Goal: Information Seeking & Learning: Check status

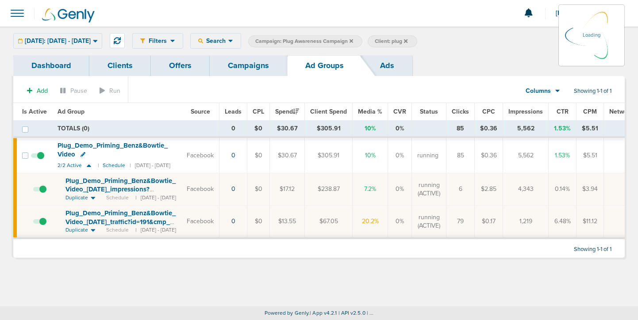
click at [102, 38] on div "[DATE]: [DATE] - [DATE] [DATE] [DATE] Last 7 Days Last 14 Days This Month Last …" at bounding box center [57, 40] width 89 height 15
click at [353, 41] on icon at bounding box center [351, 40] width 4 height 5
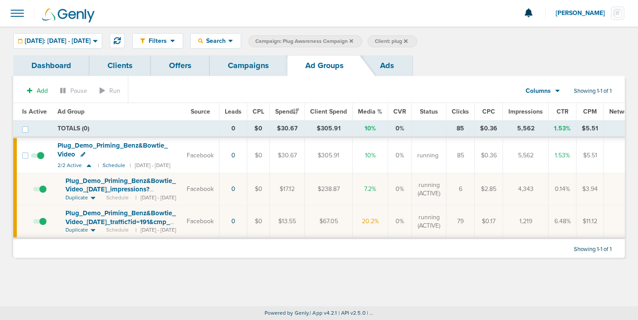
click at [255, 66] on link "Campaigns" at bounding box center [248, 65] width 77 height 21
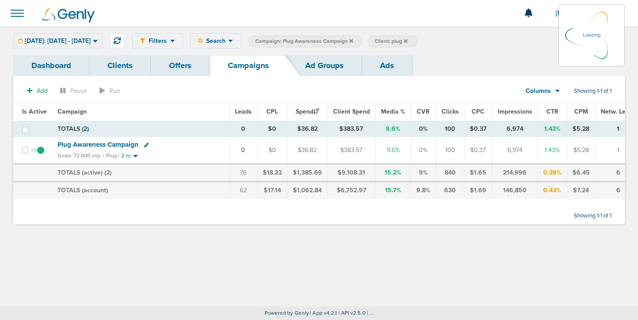
click at [353, 40] on icon at bounding box center [351, 41] width 4 height 4
click at [353, 42] on icon at bounding box center [351, 40] width 4 height 5
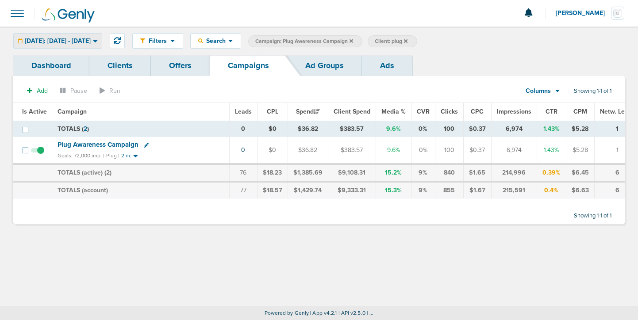
click at [91, 38] on span "[DATE]: [DATE] - [DATE]" at bounding box center [58, 41] width 66 height 6
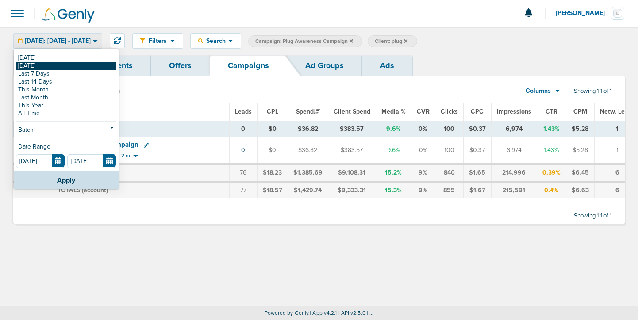
click at [76, 63] on link "[DATE]" at bounding box center [66, 66] width 100 height 8
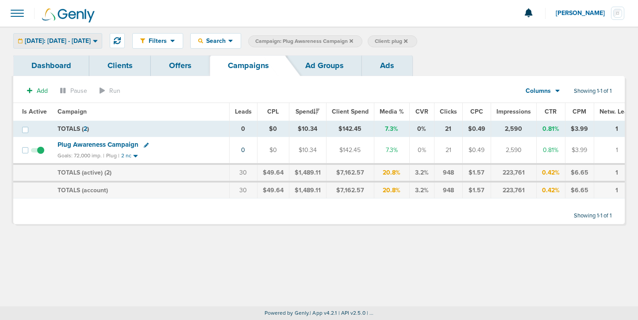
click at [75, 42] on span "[DATE]: [DATE] - [DATE]" at bounding box center [58, 41] width 66 height 6
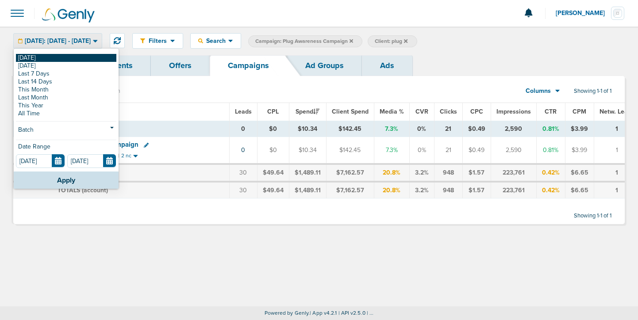
click at [71, 56] on link "[DATE]" at bounding box center [66, 58] width 100 height 8
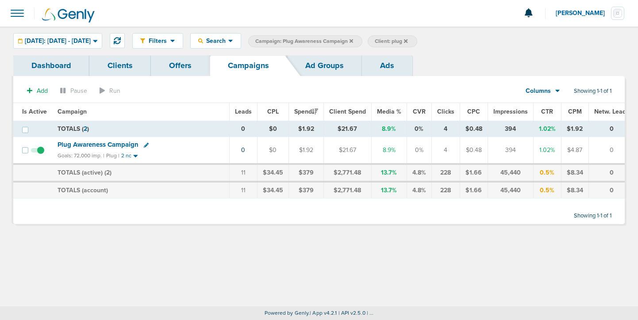
click at [353, 40] on icon at bounding box center [351, 40] width 4 height 5
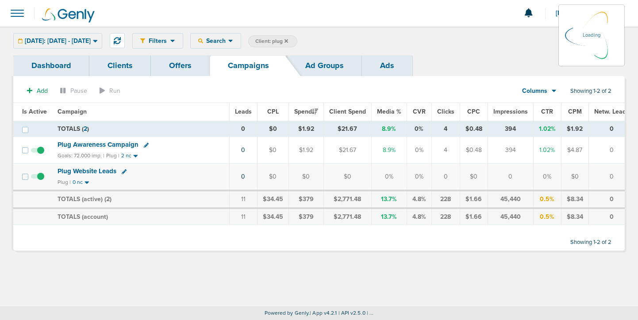
click at [288, 40] on icon at bounding box center [286, 41] width 4 height 4
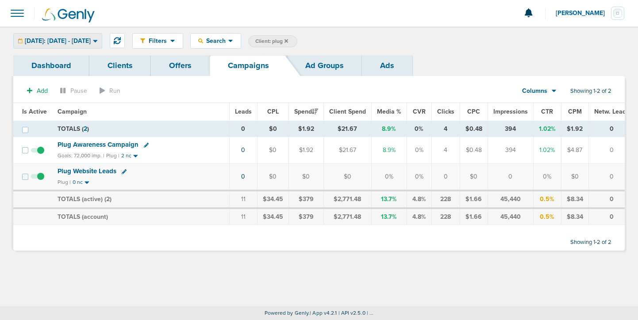
click at [58, 38] on span "[DATE]: [DATE] - [DATE]" at bounding box center [58, 41] width 66 height 6
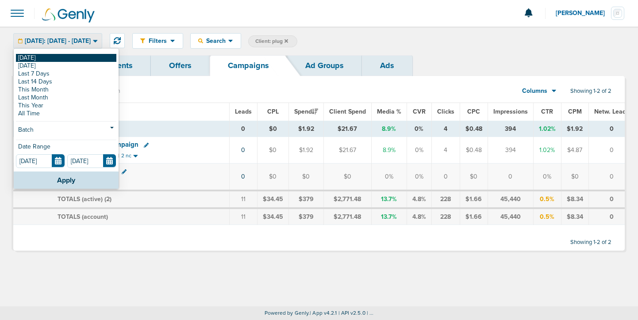
click at [75, 58] on link "[DATE]" at bounding box center [66, 58] width 100 height 8
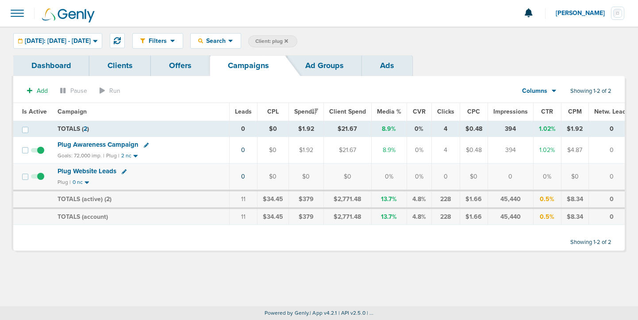
click at [288, 41] on icon at bounding box center [286, 41] width 4 height 4
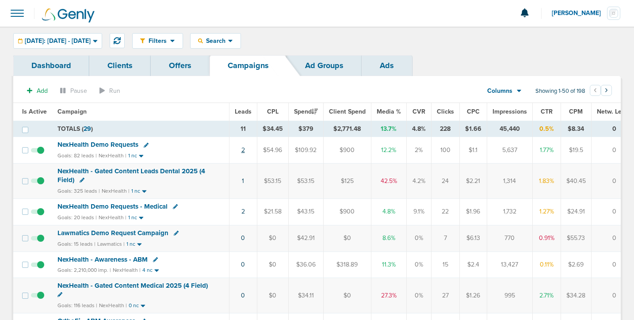
click at [242, 150] on link "2" at bounding box center [243, 150] width 4 height 8
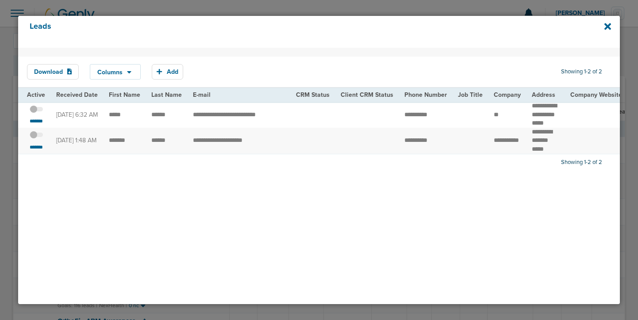
click at [242, 150] on td "**********" at bounding box center [238, 141] width 103 height 26
drag, startPoint x: 173, startPoint y: 149, endPoint x: 106, endPoint y: 149, distance: 67.6
drag, startPoint x: 555, startPoint y: 150, endPoint x: 525, endPoint y: 139, distance: 32.2
click at [526, 139] on td "********* ******* *****" at bounding box center [545, 141] width 38 height 26
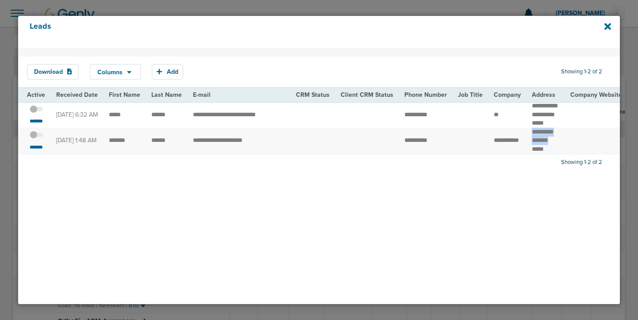
copy td "********* *******"
click at [494, 154] on td "**********" at bounding box center [507, 141] width 38 height 26
drag, startPoint x: 500, startPoint y: 154, endPoint x: 483, endPoint y: 138, distance: 23.5
click at [488, 138] on td "**********" at bounding box center [507, 141] width 38 height 26
click at [42, 139] on label at bounding box center [36, 135] width 13 height 8
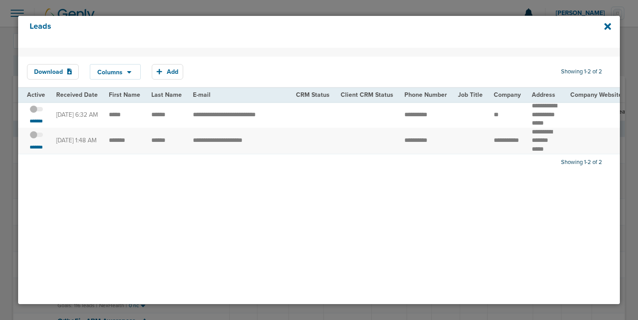
click at [36, 137] on input "checkbox" at bounding box center [36, 137] width 0 height 0
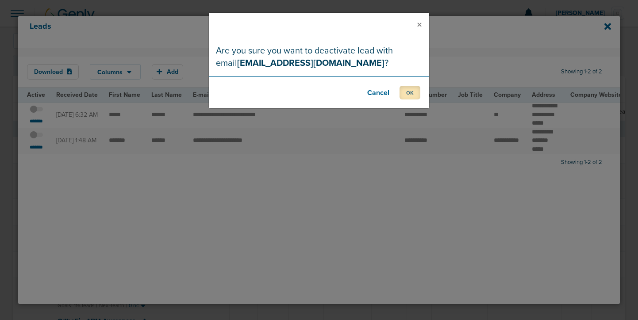
click at [414, 91] on button "OK" at bounding box center [409, 93] width 21 height 14
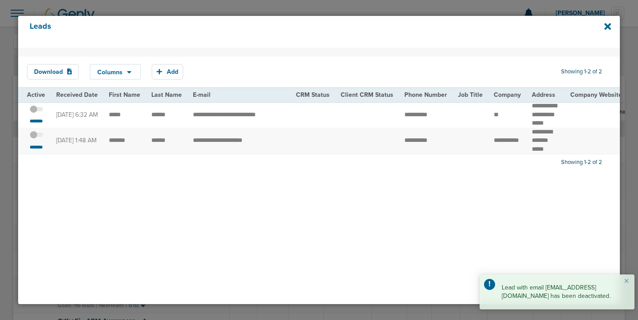
click at [39, 114] on span at bounding box center [36, 114] width 13 height 0
click at [36, 111] on input "checkbox" at bounding box center [36, 111] width 0 height 0
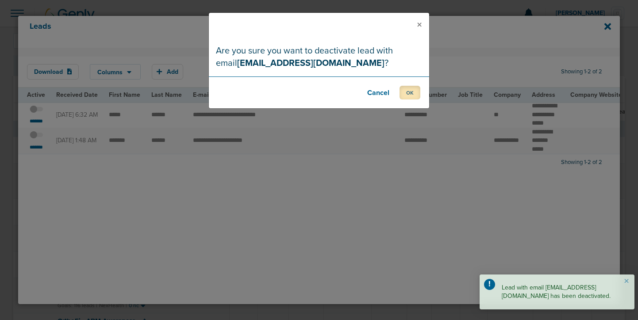
click at [411, 95] on button "OK" at bounding box center [409, 93] width 21 height 14
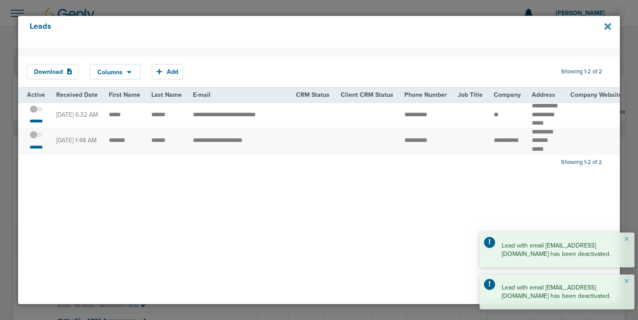
click at [607, 26] on icon at bounding box center [607, 26] width 7 height 7
click at [608, 25] on icon at bounding box center [607, 26] width 7 height 7
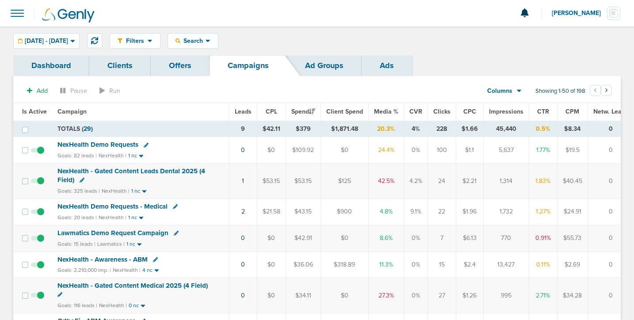
click at [116, 144] on span "NexHealth Demo Requests" at bounding box center [97, 145] width 81 height 8
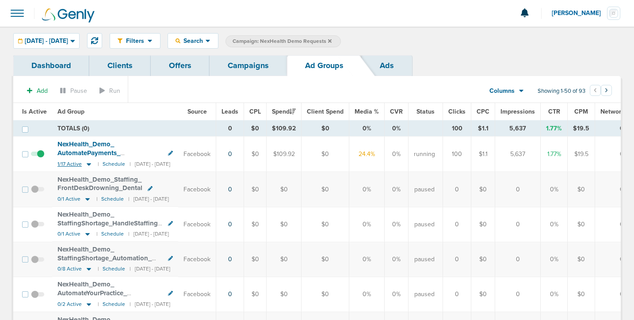
click at [87, 164] on icon at bounding box center [89, 164] width 4 height 3
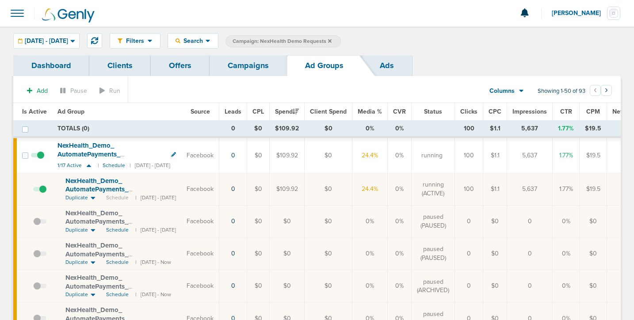
click at [44, 194] on span at bounding box center [39, 194] width 13 height 0
click at [33, 191] on input "checkbox" at bounding box center [33, 191] width 0 height 0
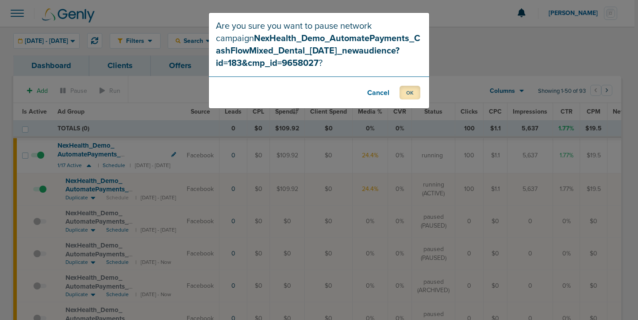
click at [412, 92] on button "OK" at bounding box center [409, 93] width 21 height 14
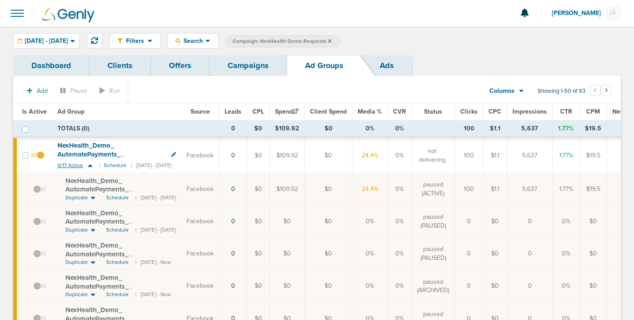
click at [90, 164] on icon at bounding box center [90, 166] width 9 height 8
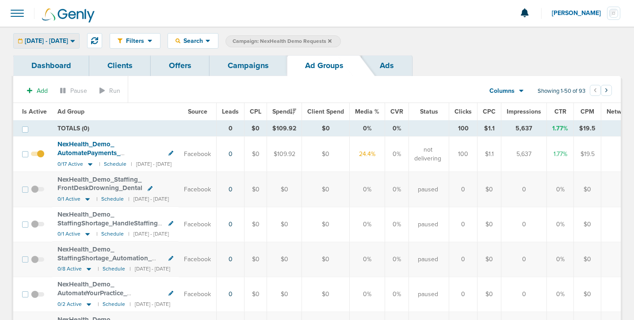
click at [68, 40] on span "08.11.2025 - 08.11.2025" at bounding box center [46, 41] width 43 height 6
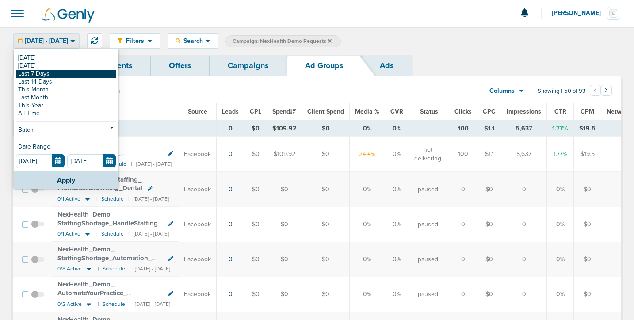
click at [64, 74] on link "Last 7 Days" at bounding box center [66, 74] width 100 height 8
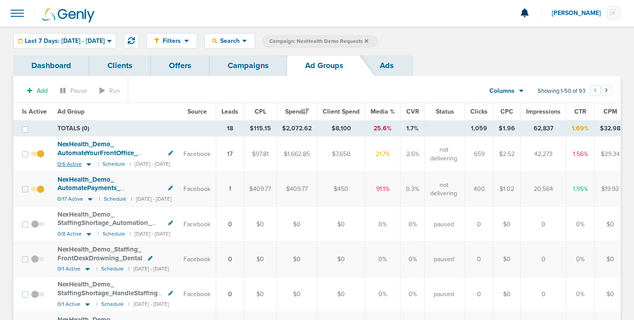
click at [89, 164] on icon at bounding box center [89, 164] width 4 height 3
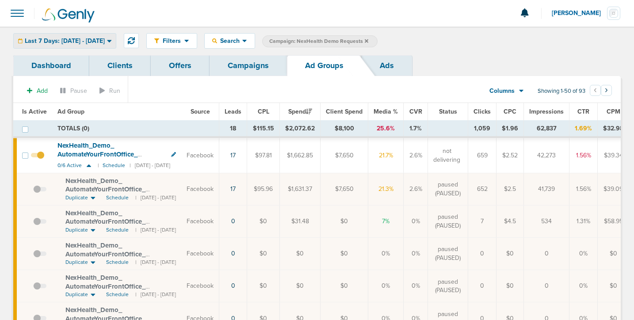
click at [85, 44] on span "Last 7 Days: 08.04.2025 - 08.11.2025" at bounding box center [65, 41] width 80 height 6
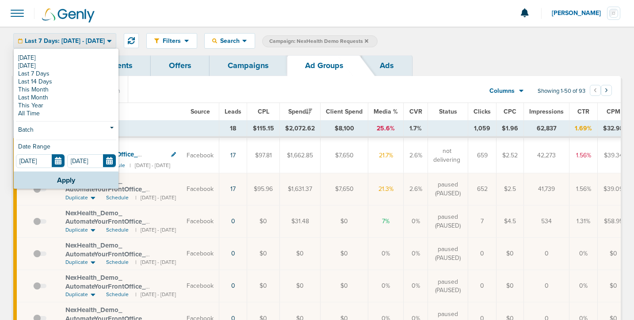
click at [85, 43] on span "Last 7 Days: 08.04.2025 - 08.11.2025" at bounding box center [65, 41] width 80 height 6
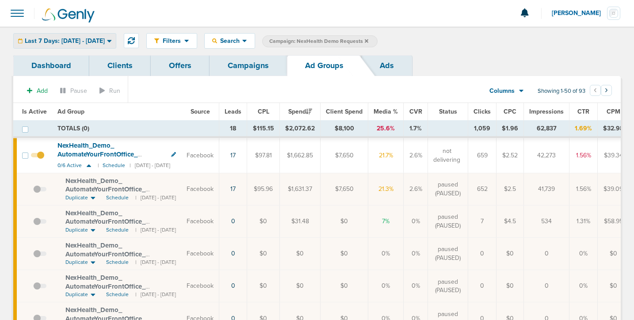
click at [85, 43] on span "Last 7 Days: 08.04.2025 - 08.11.2025" at bounding box center [65, 41] width 80 height 6
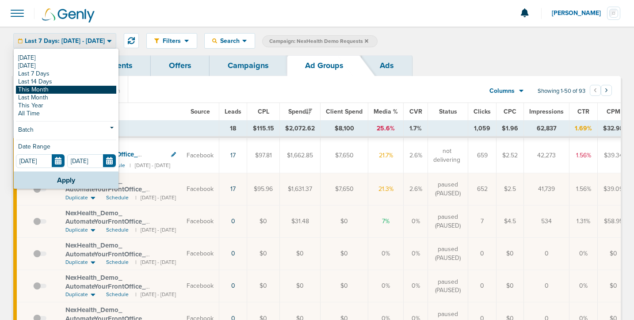
click at [70, 89] on link "This Month" at bounding box center [66, 90] width 100 height 8
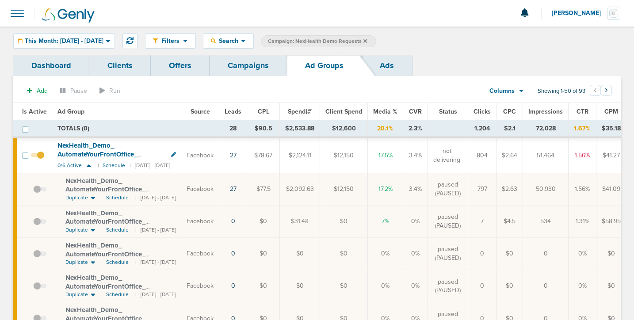
click at [244, 69] on link "Campaigns" at bounding box center [248, 65] width 77 height 21
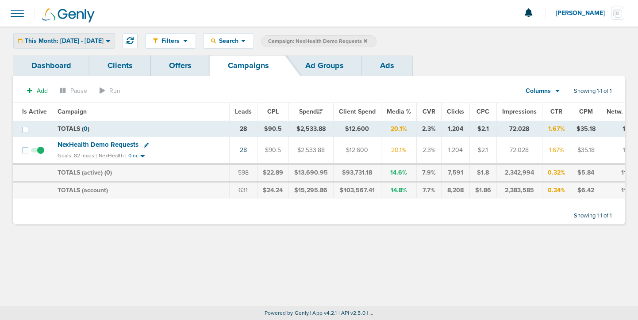
click at [103, 41] on span "This Month: 08.01.2025 - 08.31.2025" at bounding box center [64, 41] width 79 height 6
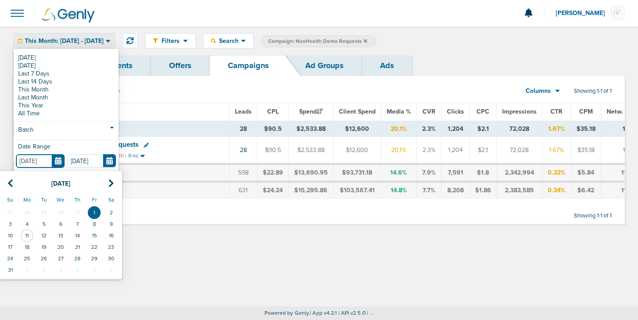
click at [59, 160] on input "08.01.2025" at bounding box center [40, 161] width 49 height 14
click at [61, 216] on td "30" at bounding box center [60, 212] width 17 height 11
type input "07.30.2025"
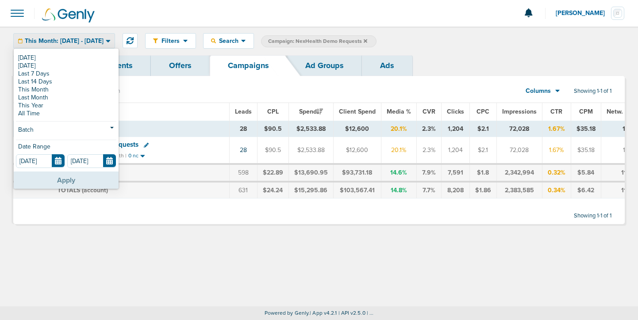
click at [69, 180] on button "Apply" at bounding box center [66, 180] width 105 height 17
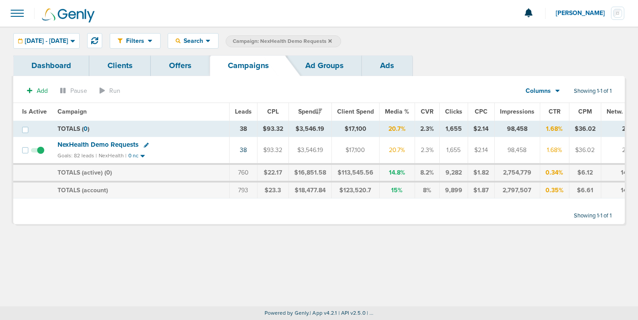
click at [17, 18] on span at bounding box center [17, 13] width 19 height 19
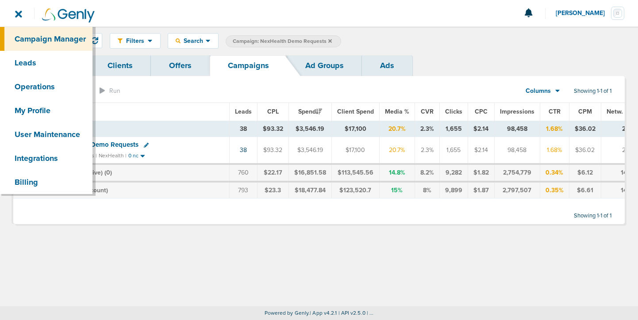
click at [441, 31] on div "Filters Active Only Settings Status Active Inactive Objectives MQL SQL Traffic …" at bounding box center [319, 41] width 638 height 29
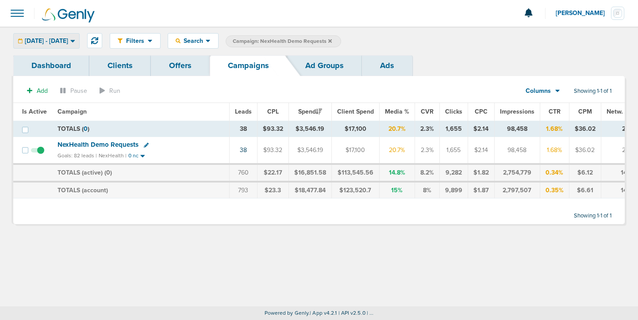
click at [68, 42] on span "07.30.2025 - 08.31.2025" at bounding box center [46, 41] width 43 height 6
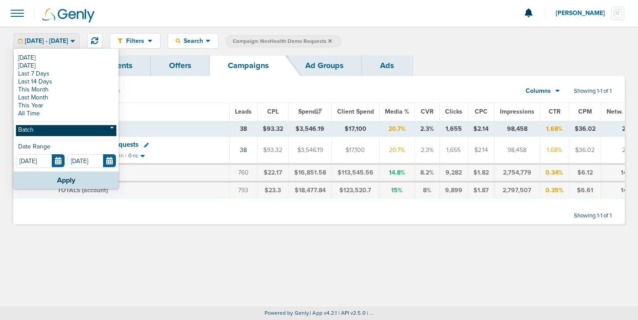
click at [59, 128] on link "Batch" at bounding box center [66, 130] width 100 height 11
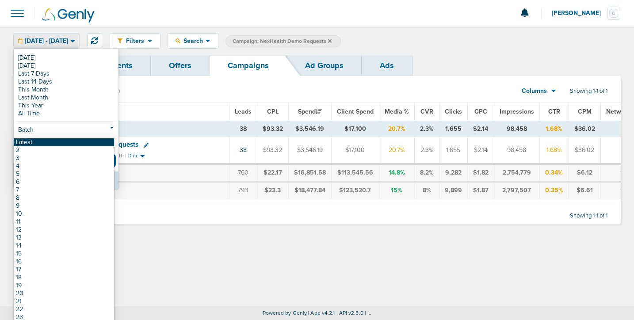
click at [53, 143] on link "Latest" at bounding box center [64, 142] width 100 height 8
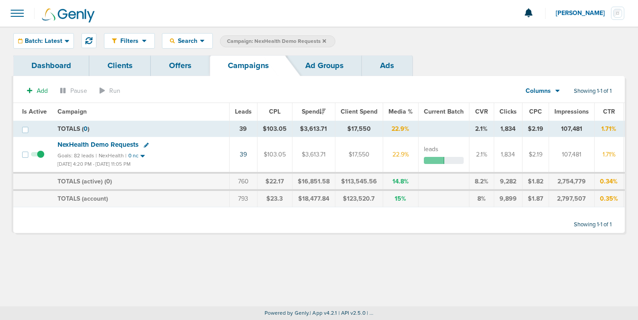
click at [323, 42] on icon at bounding box center [324, 40] width 4 height 5
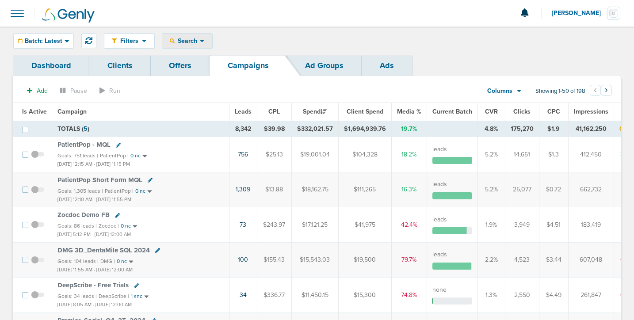
click at [191, 42] on span "Search" at bounding box center [187, 41] width 25 height 8
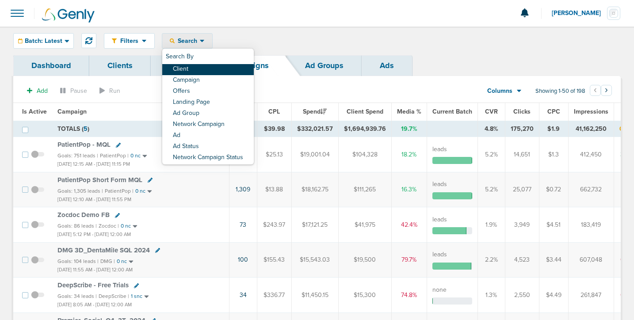
click at [193, 66] on link "Client" at bounding box center [208, 69] width 92 height 11
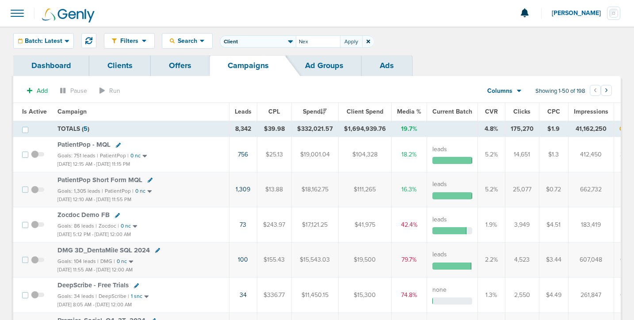
type input "Nex"
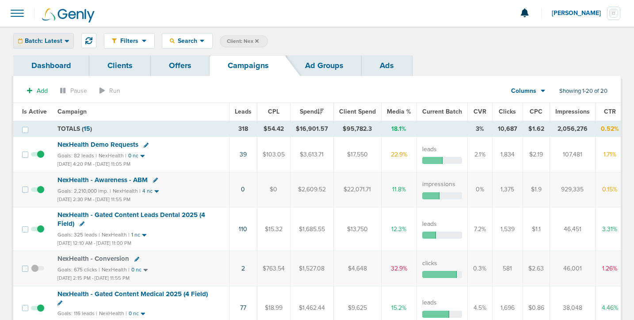
click at [46, 44] on span "Batch: Latest" at bounding box center [44, 41] width 38 height 6
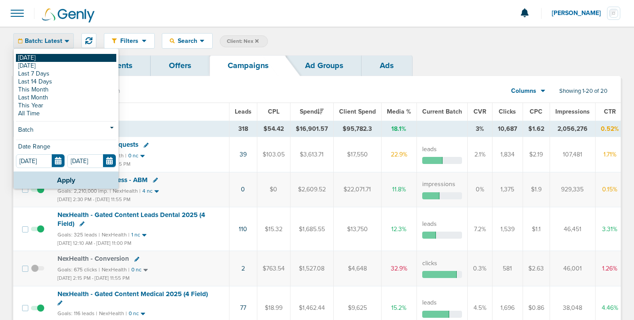
click at [45, 57] on link "[DATE]" at bounding box center [66, 58] width 100 height 8
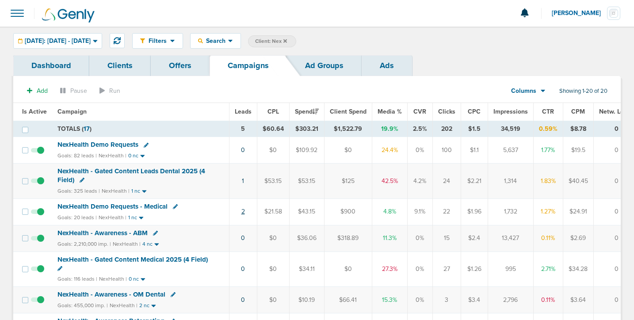
click at [241, 211] on link "2" at bounding box center [243, 212] width 4 height 8
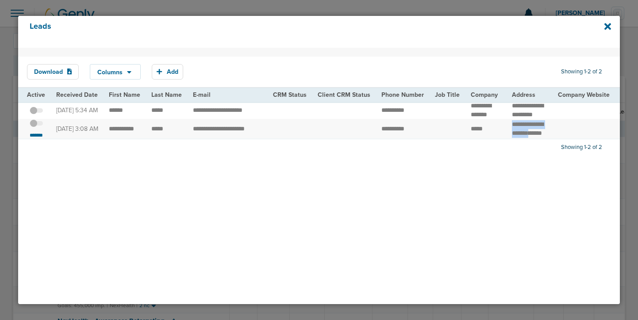
drag, startPoint x: 502, startPoint y: 132, endPoint x: 542, endPoint y: 141, distance: 41.1
click at [542, 139] on td "**********" at bounding box center [529, 129] width 46 height 20
copy td "**********"
click at [37, 128] on span at bounding box center [36, 128] width 13 height 0
click at [36, 125] on input "checkbox" at bounding box center [36, 125] width 0 height 0
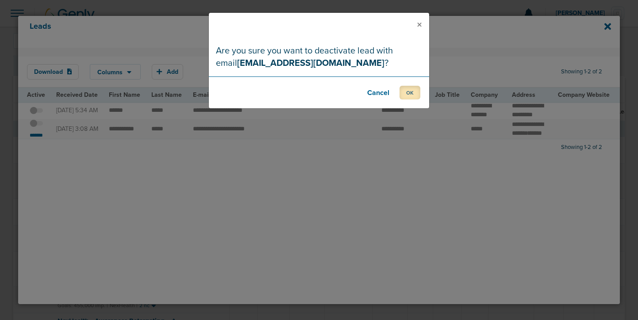
click at [416, 91] on button "OK" at bounding box center [409, 93] width 21 height 14
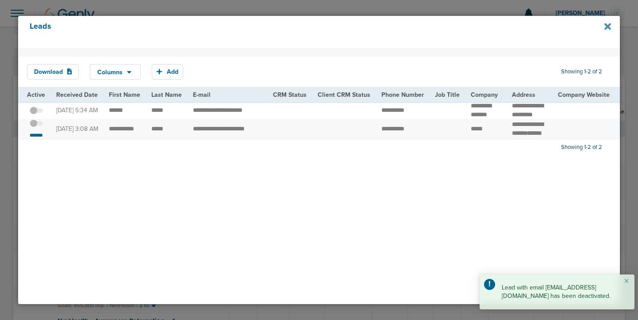
click at [604, 25] on icon at bounding box center [607, 27] width 7 height 10
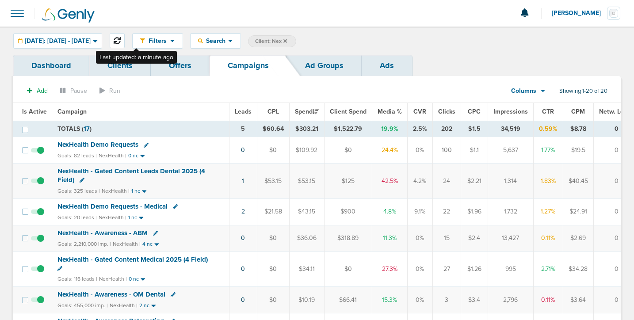
click at [121, 42] on icon at bounding box center [117, 40] width 7 height 7
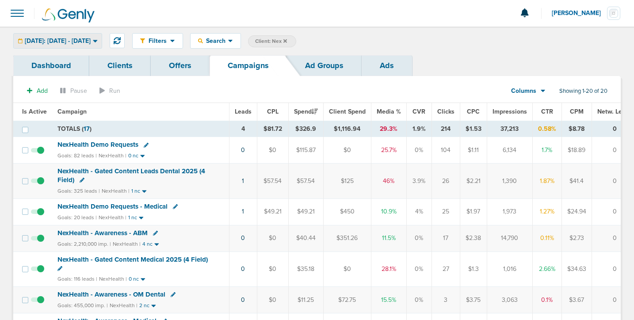
click at [50, 43] on span "[DATE]: [DATE] - [DATE]" at bounding box center [58, 41] width 66 height 6
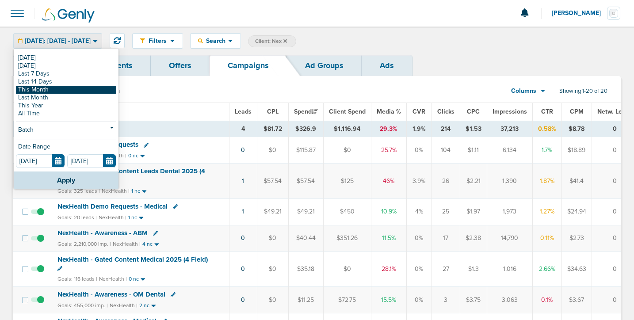
click at [47, 89] on link "This Month" at bounding box center [66, 90] width 100 height 8
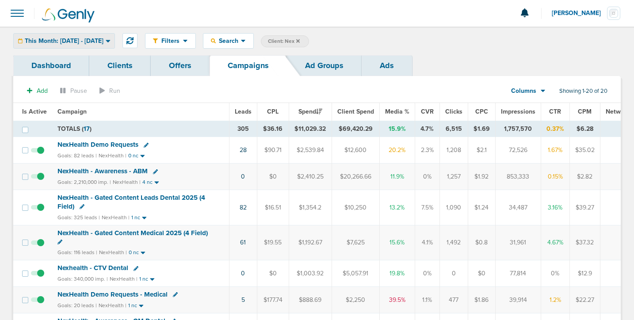
click at [84, 38] on span "This Month: 08.01.2025 - 08.31.2025" at bounding box center [64, 41] width 79 height 6
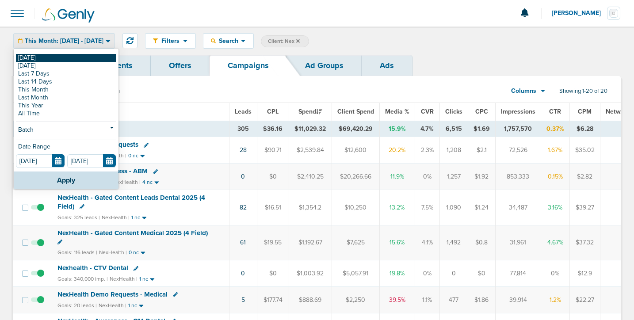
click at [82, 60] on link "[DATE]" at bounding box center [66, 58] width 100 height 8
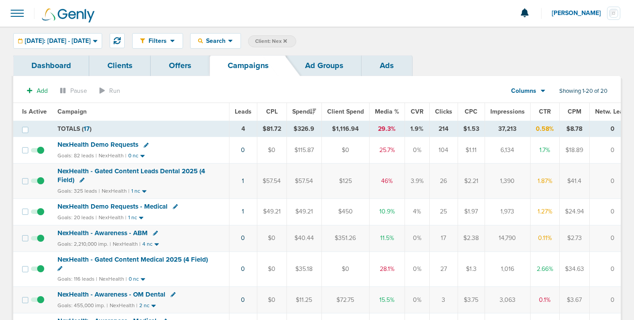
scroll to position [90, 0]
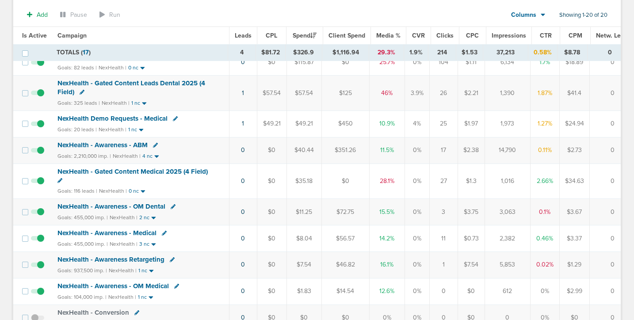
click at [104, 171] on span "NexHealth - Gated Content Medical 2025 (4 Field)" at bounding box center [132, 172] width 150 height 8
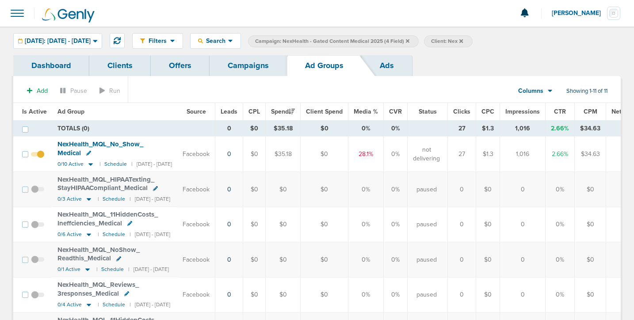
click at [249, 68] on link "Campaigns" at bounding box center [248, 65] width 77 height 21
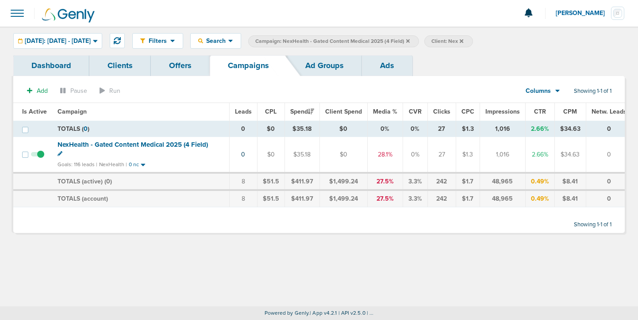
click at [409, 40] on icon at bounding box center [408, 41] width 4 height 4
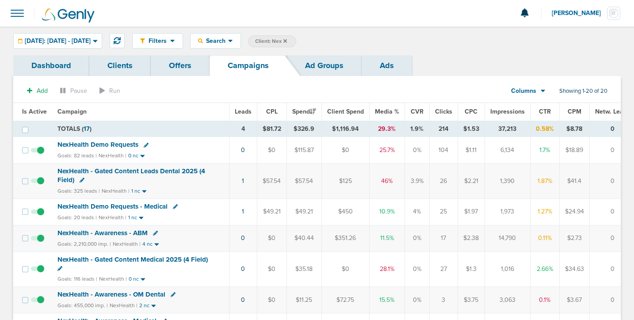
click at [296, 39] on label "Client: Nex" at bounding box center [272, 41] width 48 height 12
click at [287, 42] on icon at bounding box center [285, 41] width 4 height 4
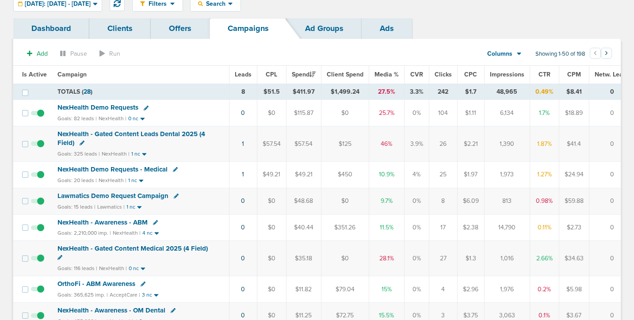
scroll to position [34, 0]
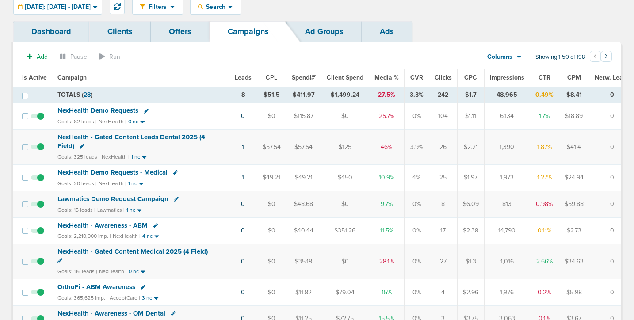
click at [79, 15] on div "Filters Active Only Settings Status Active Inactive Objectives MQL SQL Traffic …" at bounding box center [317, 6] width 634 height 29
click at [79, 11] on div "[DATE]: [DATE] - [DATE]" at bounding box center [58, 7] width 88 height 15
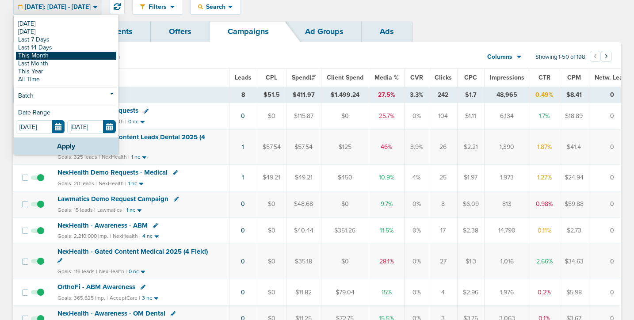
click at [66, 53] on link "This Month" at bounding box center [66, 56] width 100 height 8
type input "08.01.2025"
type input "08.31.2025"
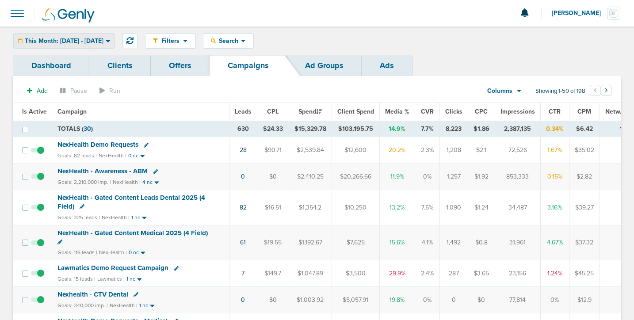
click at [76, 42] on span "This Month: 08.01.2025 - 08.31.2025" at bounding box center [64, 41] width 79 height 6
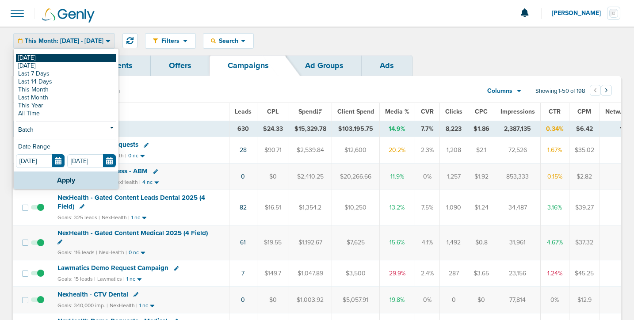
click at [76, 58] on link "[DATE]" at bounding box center [66, 58] width 100 height 8
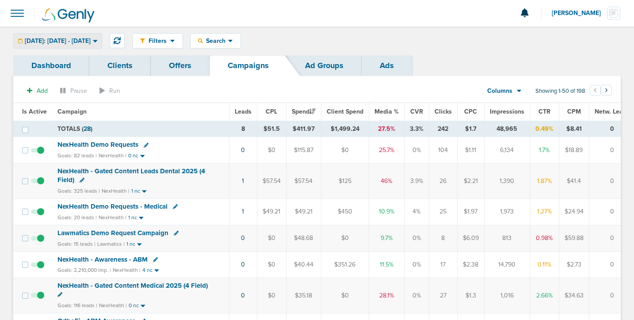
click at [91, 38] on span "[DATE]: [DATE] - [DATE]" at bounding box center [58, 41] width 66 height 6
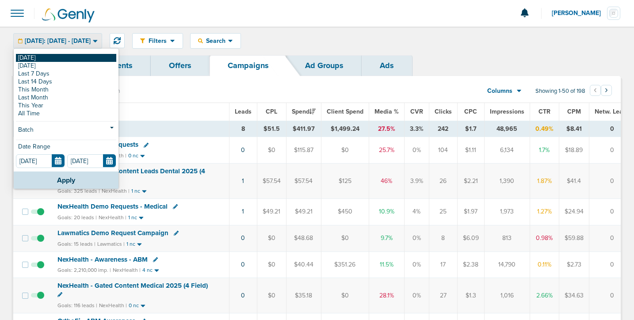
click at [86, 60] on link "[DATE]" at bounding box center [66, 58] width 100 height 8
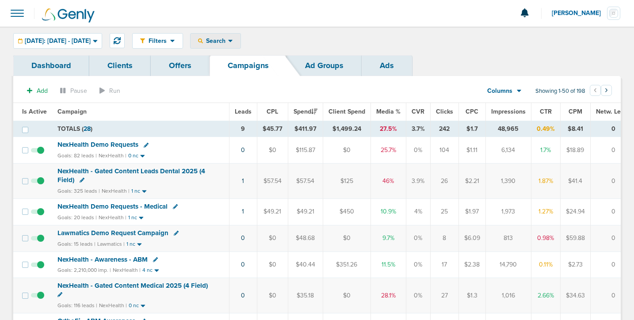
click at [236, 45] on div "Search" at bounding box center [216, 41] width 50 height 15
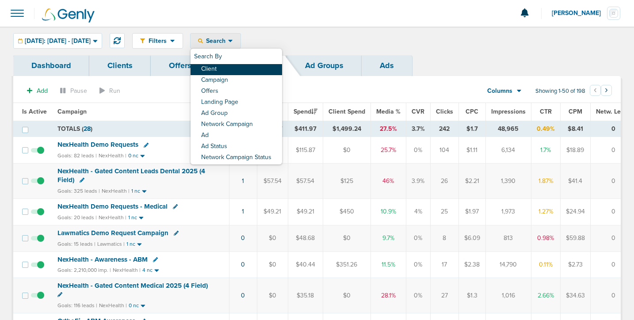
click at [241, 66] on link "Client" at bounding box center [237, 69] width 92 height 11
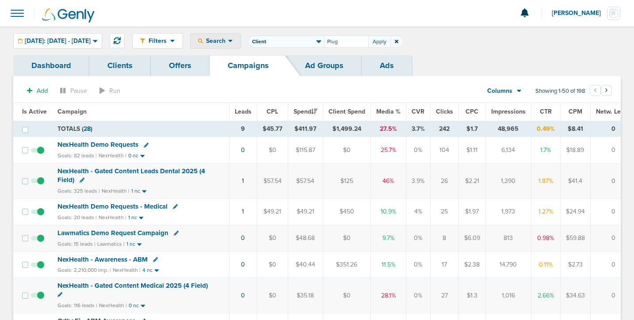
type input "Plug"
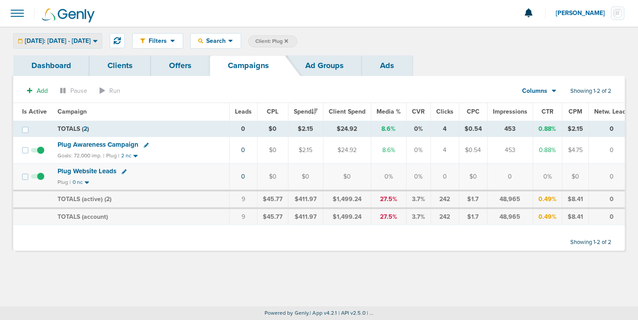
click at [75, 42] on span "[DATE]: [DATE] - [DATE]" at bounding box center [58, 41] width 66 height 6
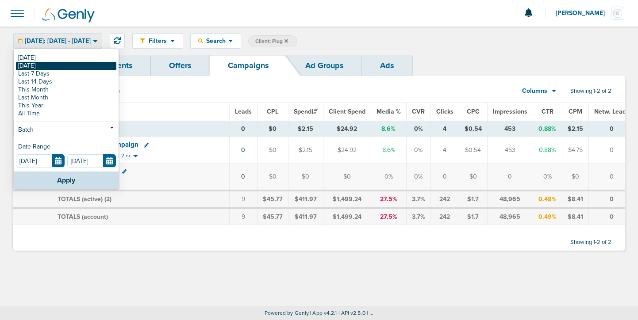
click at [56, 66] on link "[DATE]" at bounding box center [66, 66] width 100 height 8
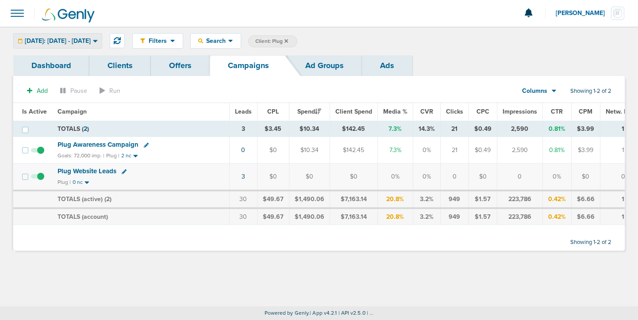
click at [57, 43] on span "[DATE]: [DATE] - [DATE]" at bounding box center [58, 41] width 66 height 6
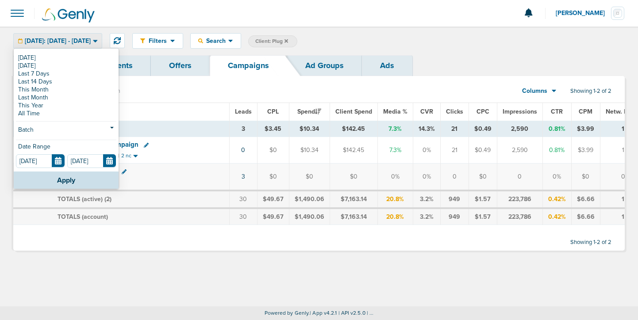
click at [61, 40] on span "[DATE]: [DATE] - [DATE]" at bounding box center [58, 41] width 66 height 6
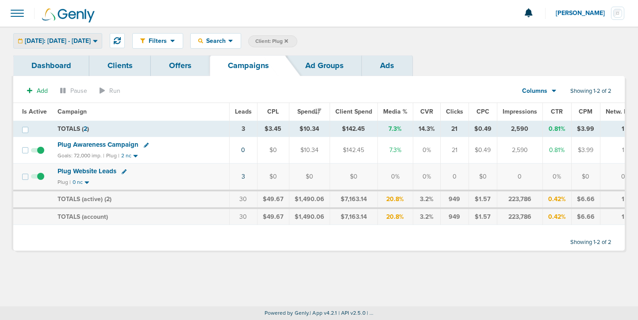
click at [61, 40] on span "[DATE]: [DATE] - [DATE]" at bounding box center [58, 41] width 66 height 6
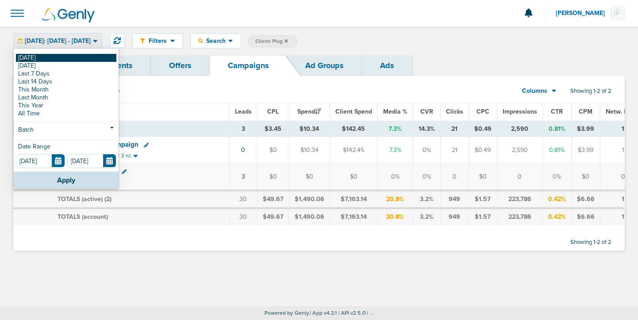
click at [62, 58] on link "[DATE]" at bounding box center [66, 58] width 100 height 8
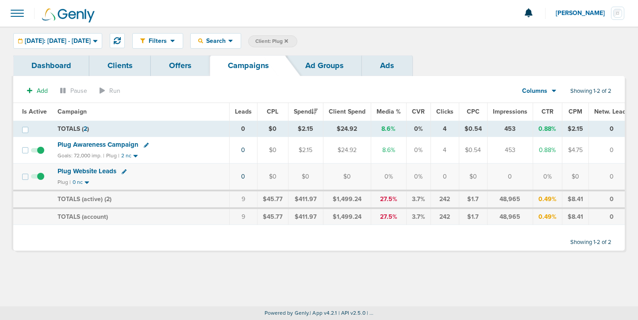
click at [288, 42] on icon at bounding box center [286, 40] width 4 height 5
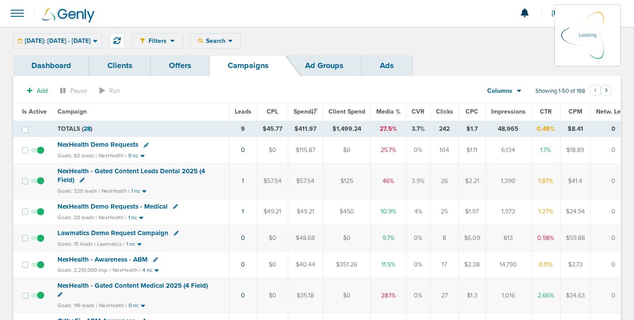
click at [234, 45] on div "Filters Active Only Settings Status Active Inactive Objectives MQL SQL Traffic …" at bounding box center [376, 40] width 489 height 15
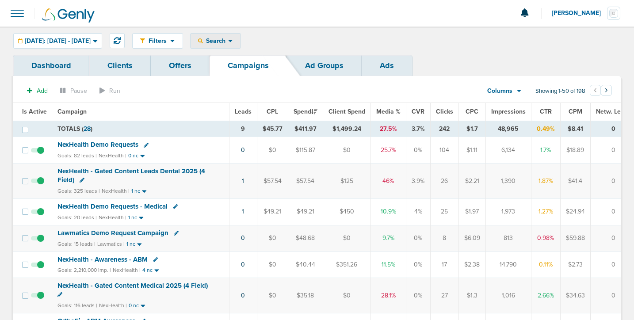
click at [228, 40] on span "Search" at bounding box center [215, 41] width 25 height 8
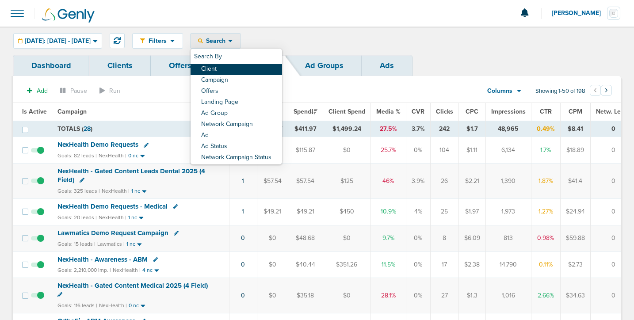
click at [238, 66] on link "Client" at bounding box center [237, 69] width 92 height 11
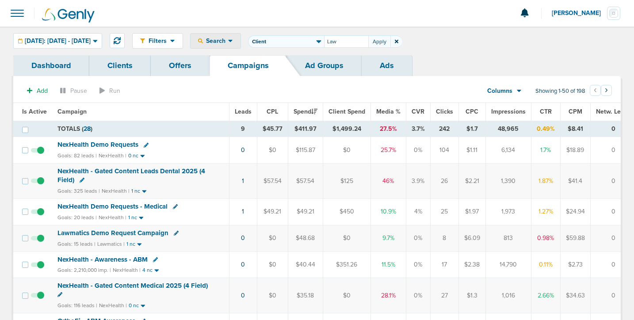
type input "Law"
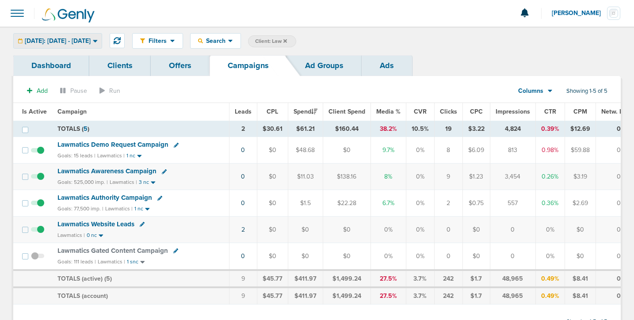
click at [76, 42] on span "[DATE]: [DATE] - [DATE]" at bounding box center [58, 41] width 66 height 6
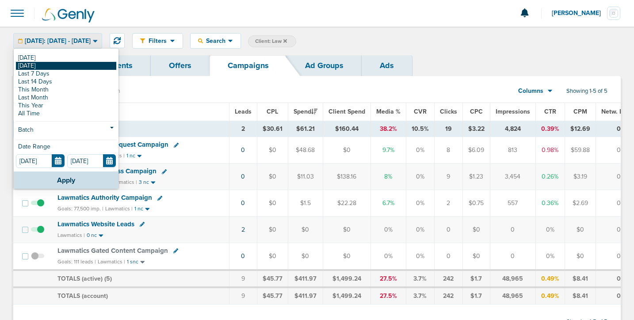
click at [71, 68] on link "[DATE]" at bounding box center [66, 66] width 100 height 8
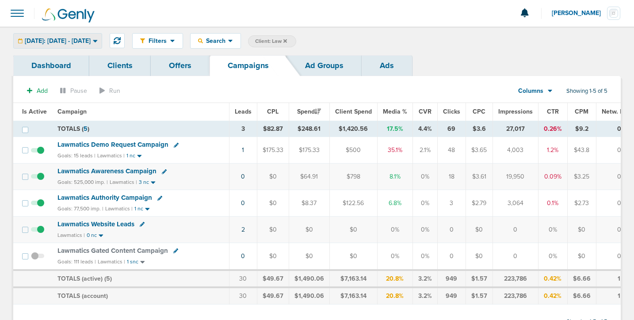
click at [70, 42] on span "[DATE]: [DATE] - [DATE]" at bounding box center [58, 41] width 66 height 6
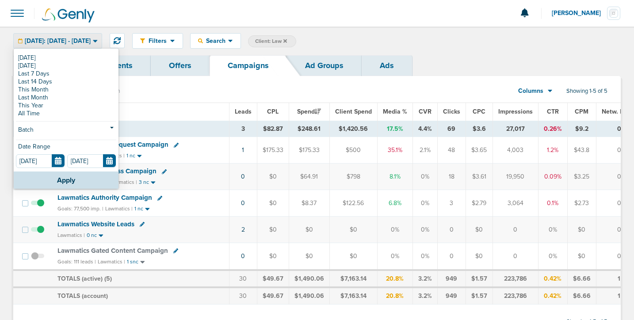
click at [70, 44] on span "[DATE]: [DATE] - [DATE]" at bounding box center [58, 41] width 66 height 6
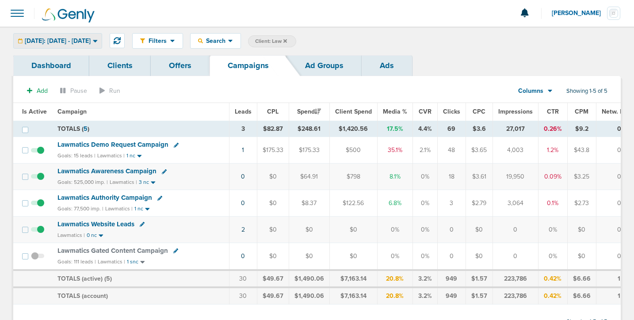
click at [70, 45] on div "[DATE]: [DATE] - [DATE]" at bounding box center [58, 41] width 88 height 15
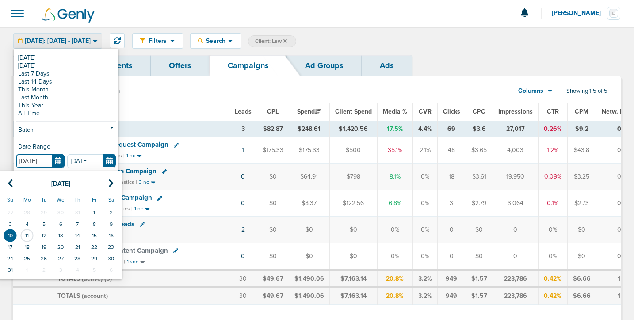
click at [62, 160] on input "[DATE]" at bounding box center [40, 161] width 49 height 14
click at [108, 228] on td "9" at bounding box center [111, 223] width 17 height 11
type input "08.09.2025"
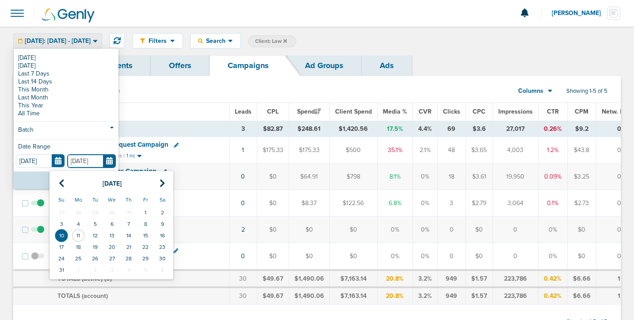
click at [109, 167] on input "[DATE]" at bounding box center [91, 161] width 49 height 14
click at [161, 224] on td "9" at bounding box center [162, 223] width 17 height 11
type input "08.09.2025"
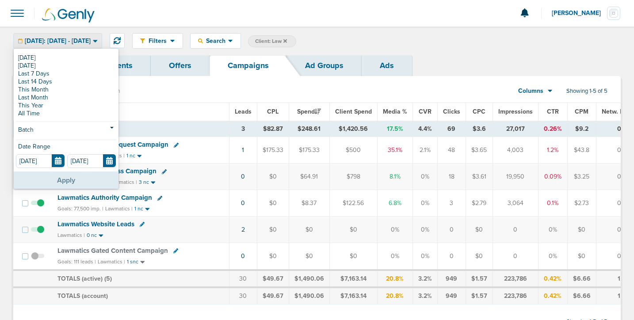
click at [99, 179] on button "Apply" at bounding box center [66, 180] width 105 height 17
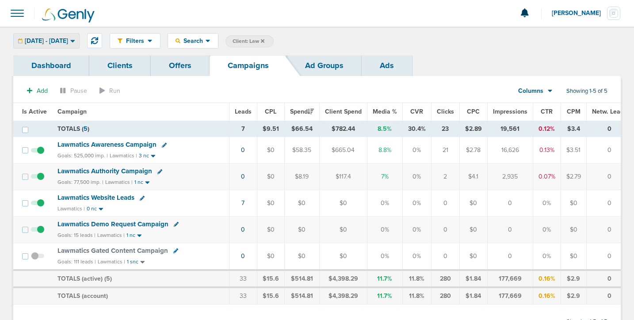
click at [63, 41] on span "08.09.2025 - 08.09.2025" at bounding box center [46, 41] width 43 height 6
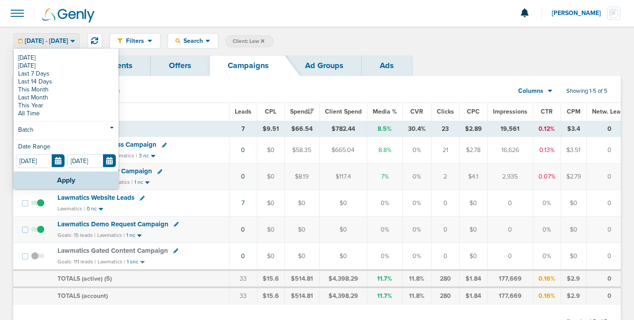
click at [62, 43] on span "08.09.2025 - 08.09.2025" at bounding box center [46, 41] width 43 height 6
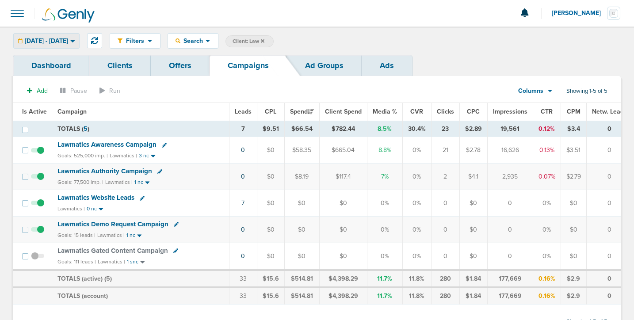
click at [62, 43] on span "08.09.2025 - 08.09.2025" at bounding box center [46, 41] width 43 height 6
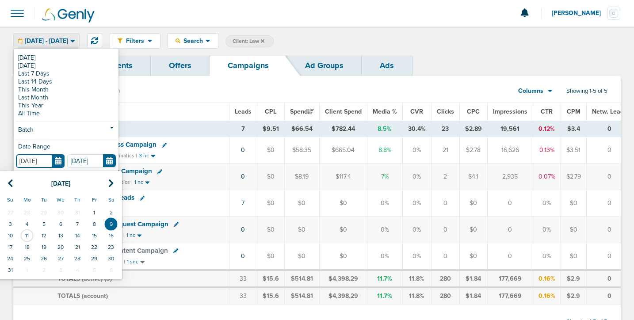
click at [57, 163] on input "08.09.2025" at bounding box center [40, 161] width 49 height 14
click at [11, 226] on td "3" at bounding box center [10, 223] width 17 height 11
type input "08.03.2025"
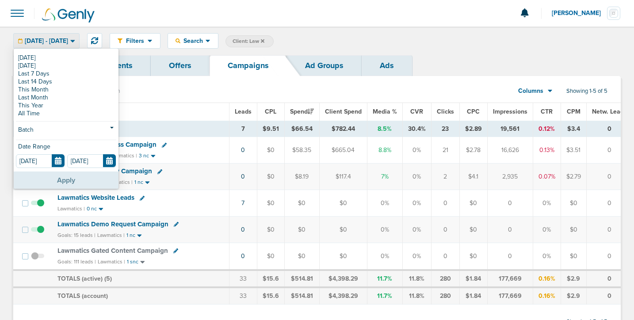
click at [44, 184] on button "Apply" at bounding box center [66, 180] width 105 height 17
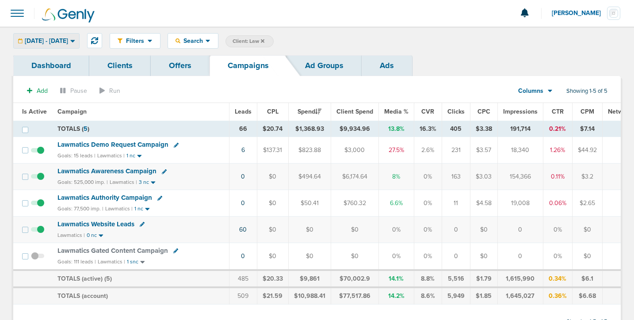
click at [46, 44] on span "08.03.2025 - 08.09.2025" at bounding box center [46, 41] width 43 height 6
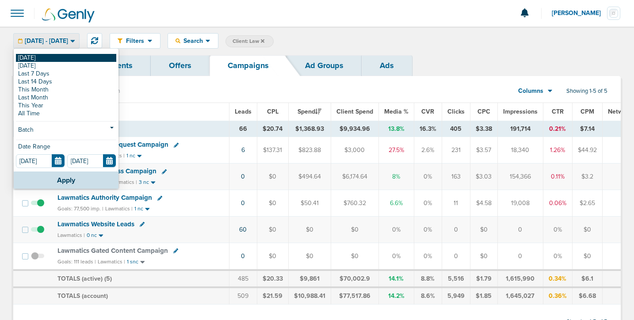
click at [44, 59] on link "[DATE]" at bounding box center [66, 58] width 100 height 8
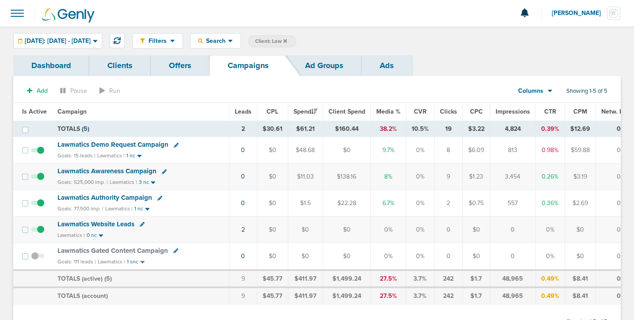
click at [287, 39] on icon at bounding box center [285, 41] width 4 height 4
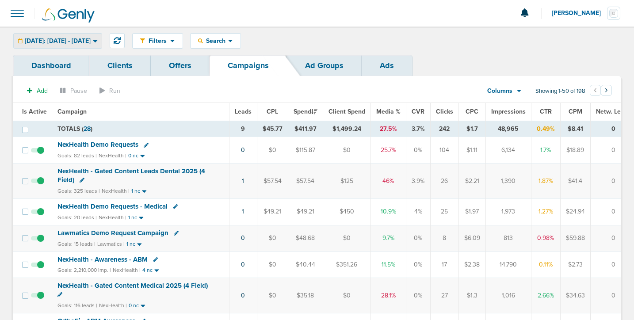
click at [75, 41] on span "[DATE]: [DATE] - [DATE]" at bounding box center [58, 41] width 66 height 6
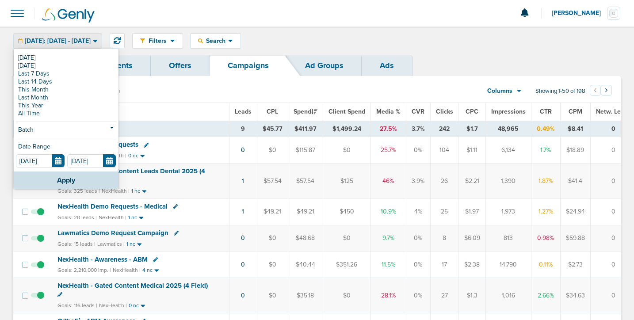
click at [75, 41] on span "[DATE]: [DATE] - [DATE]" at bounding box center [58, 41] width 66 height 6
